Goal: Find specific page/section: Find specific page/section

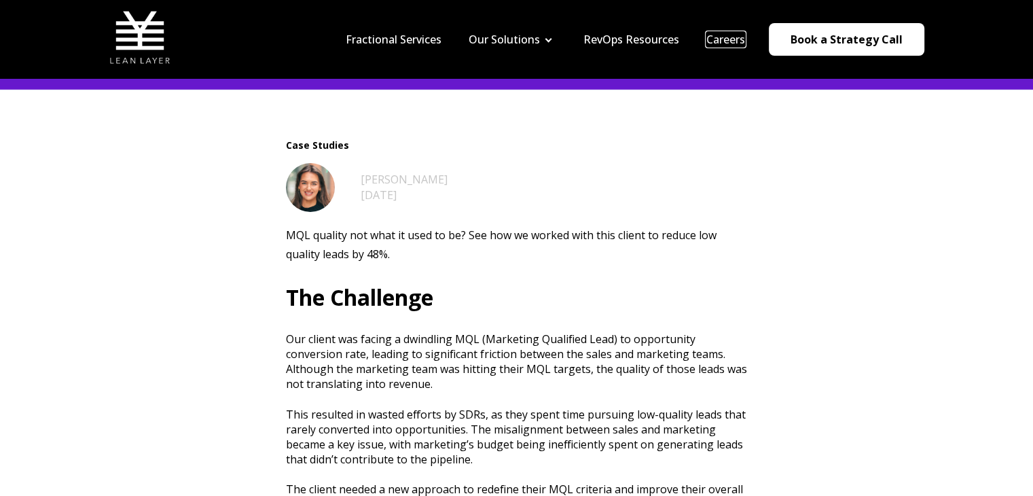
click at [728, 41] on link "Careers" at bounding box center [725, 39] width 39 height 15
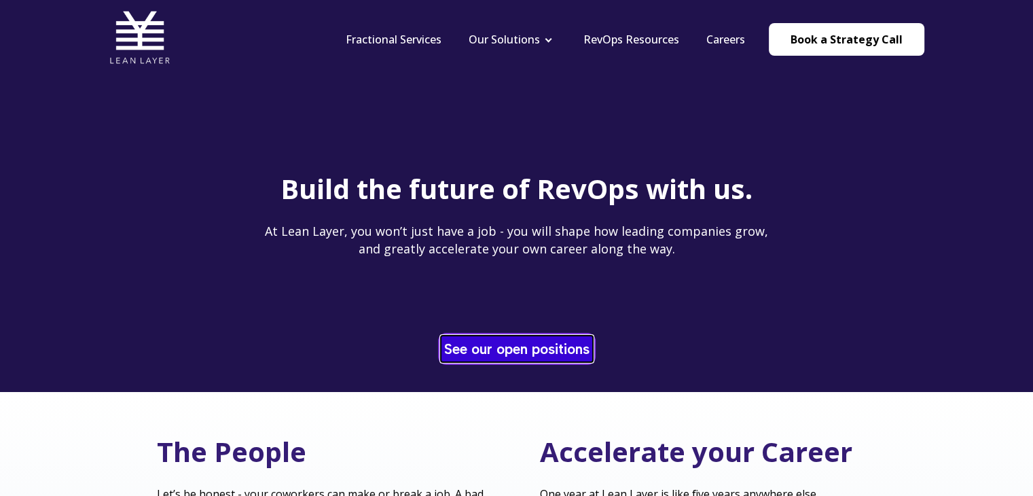
click at [472, 346] on link "See our open positions" at bounding box center [517, 348] width 152 height 26
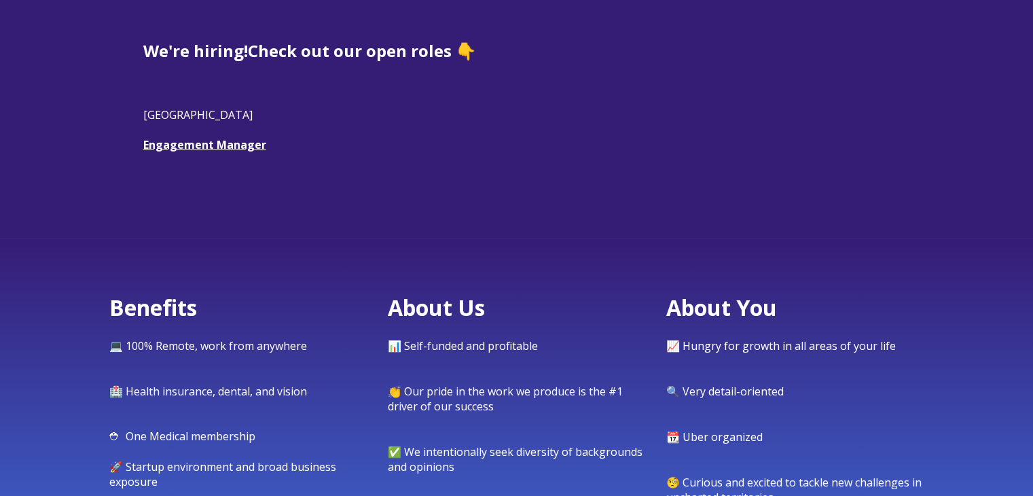
scroll to position [407, 0]
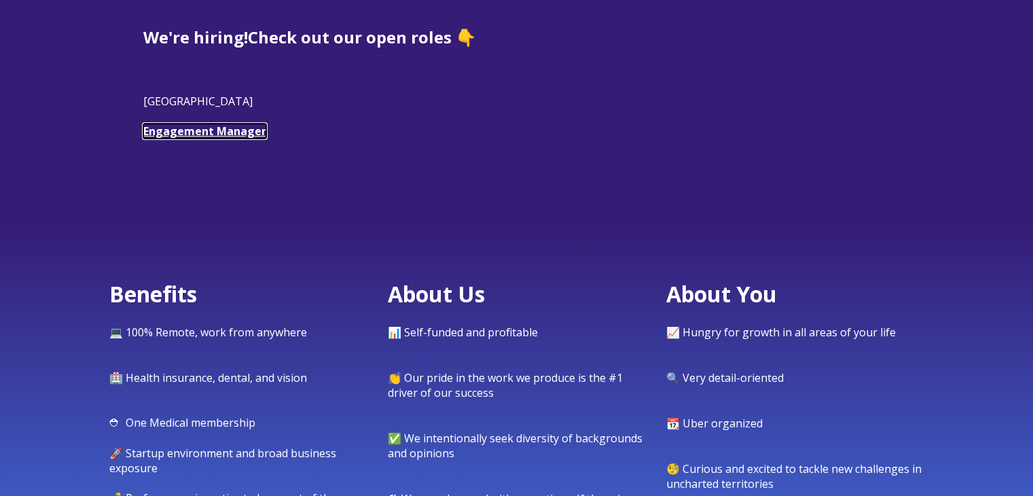
click at [219, 132] on link "Engagement Manager" at bounding box center [204, 131] width 123 height 15
